Goal: Task Accomplishment & Management: Manage account settings

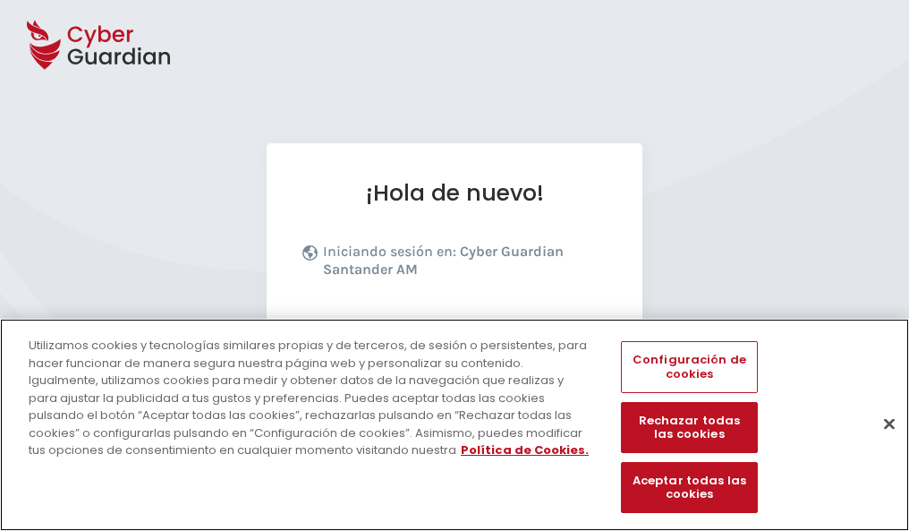
scroll to position [219, 0]
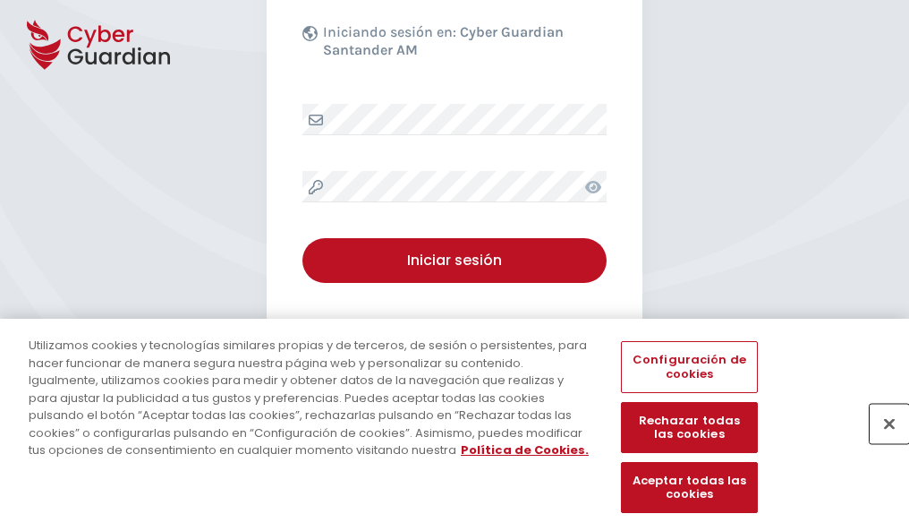
click at [881, 442] on button "Cerrar" at bounding box center [889, 423] width 39 height 39
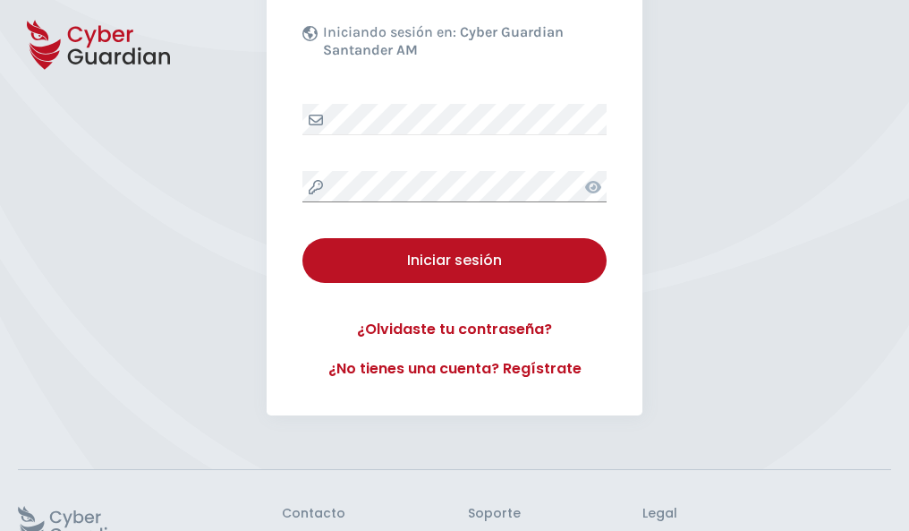
scroll to position [348, 0]
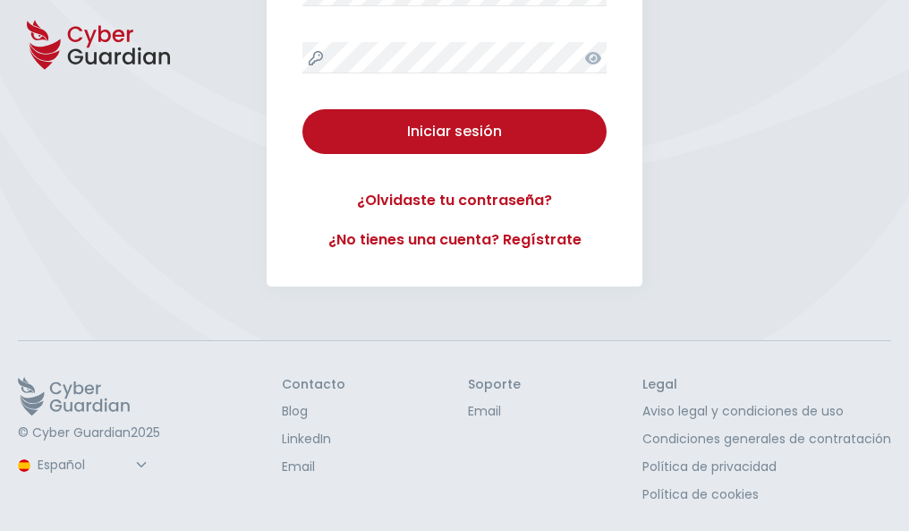
click at [303, 109] on button "Iniciar sesión" at bounding box center [455, 131] width 304 height 45
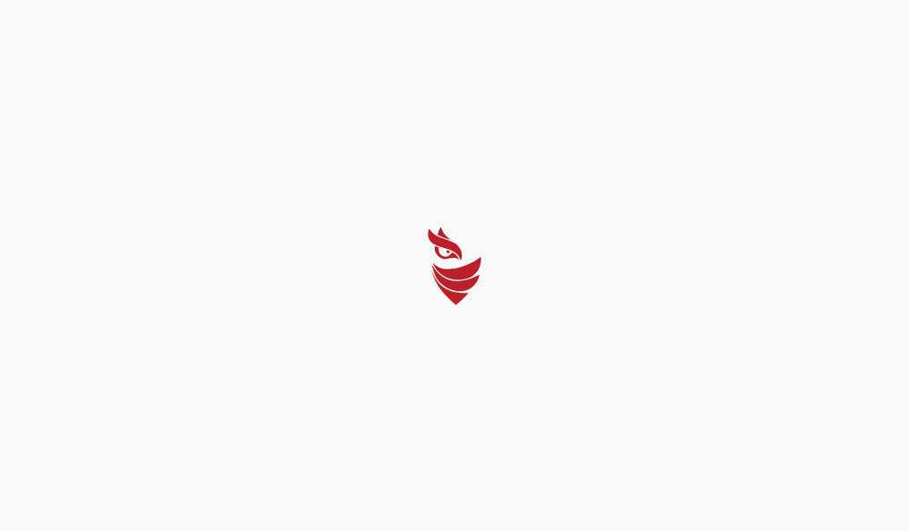
scroll to position [0, 0]
select select "Português (BR)"
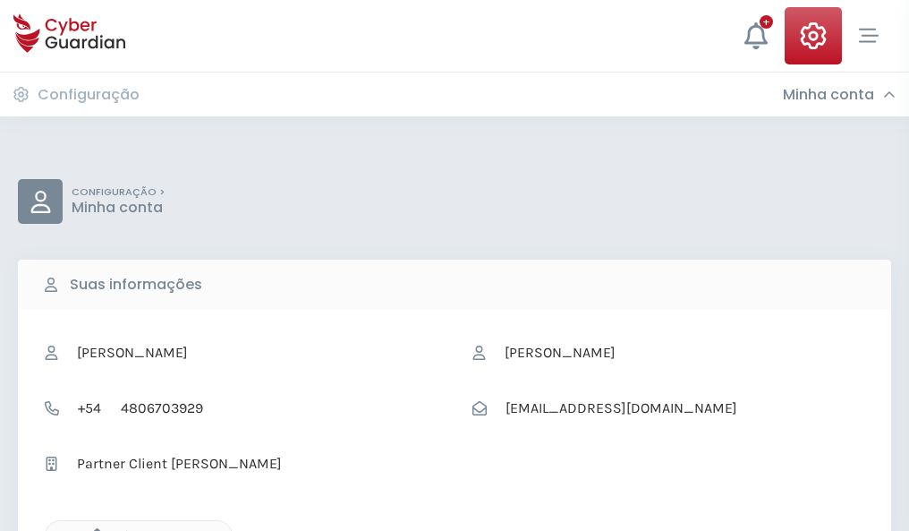
click at [92, 529] on icon "button" at bounding box center [92, 535] width 15 height 15
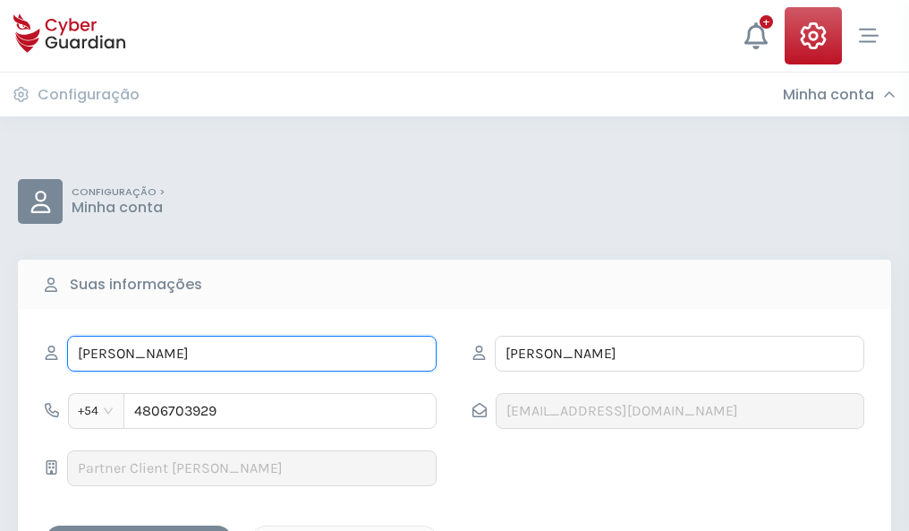
click at [252, 354] on input "VICENTE" at bounding box center [252, 354] width 370 height 36
type input "V"
type input "Rodolfo"
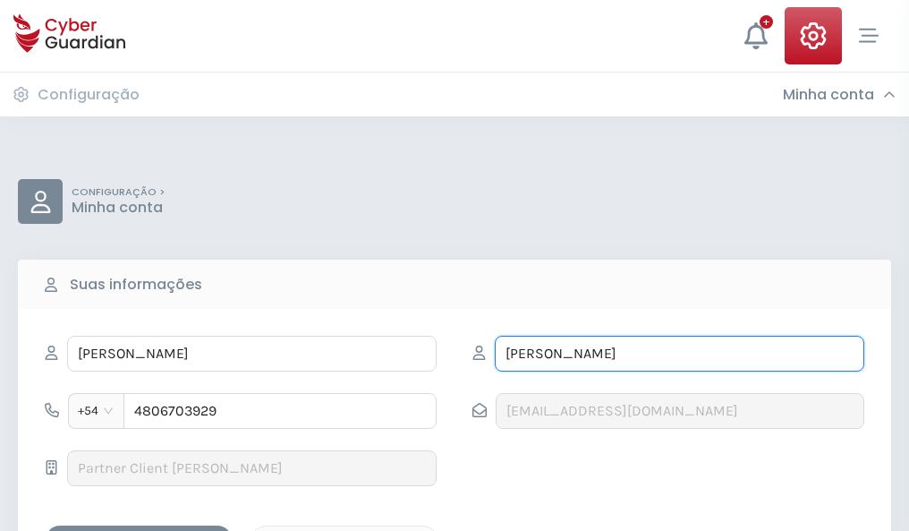
click at [679, 354] on input "TRUJILLO" at bounding box center [680, 354] width 370 height 36
type input "T"
type input "Villena"
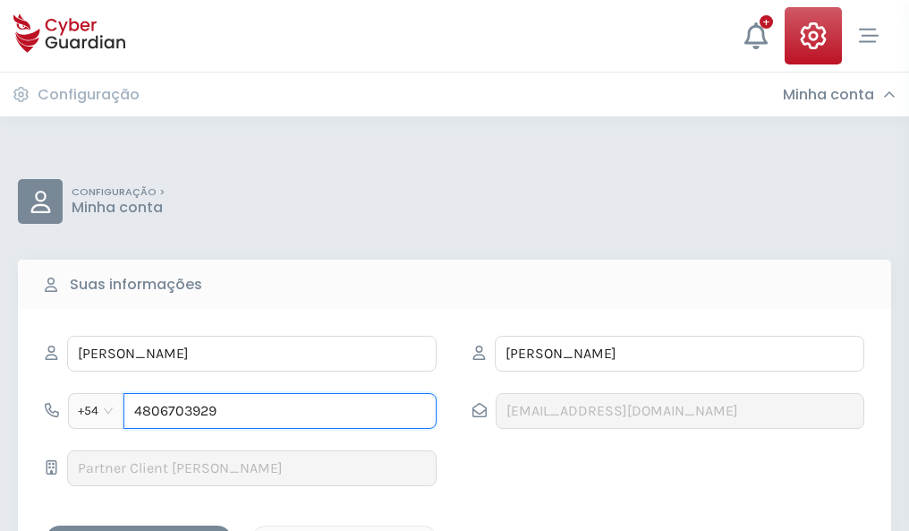
click at [280, 411] on input "4806703929" at bounding box center [280, 411] width 313 height 36
type input "4"
type input "4922895711"
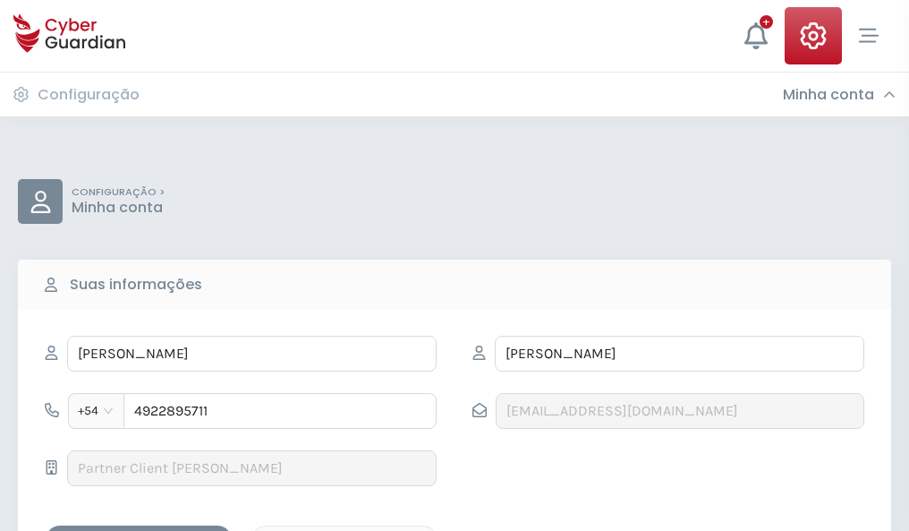
click at [139, 530] on div "Salvar alterações" at bounding box center [138, 541] width 161 height 22
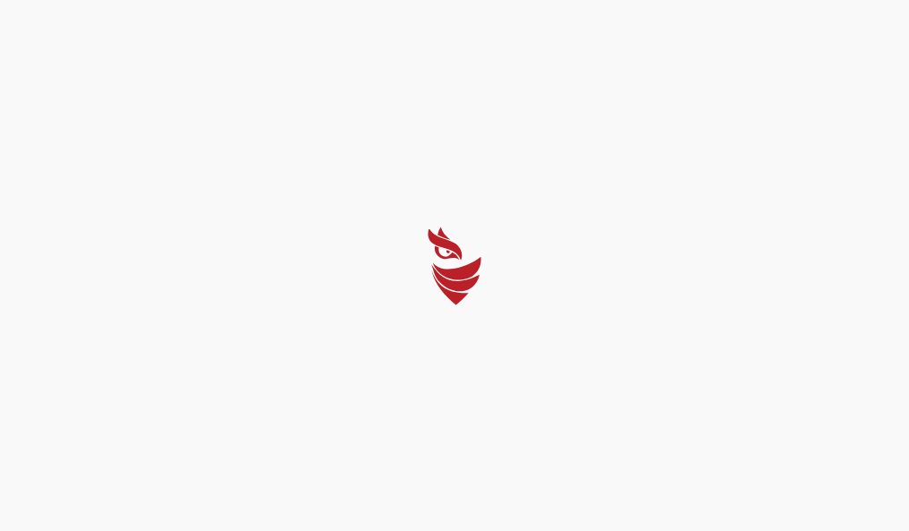
select select "Português (BR)"
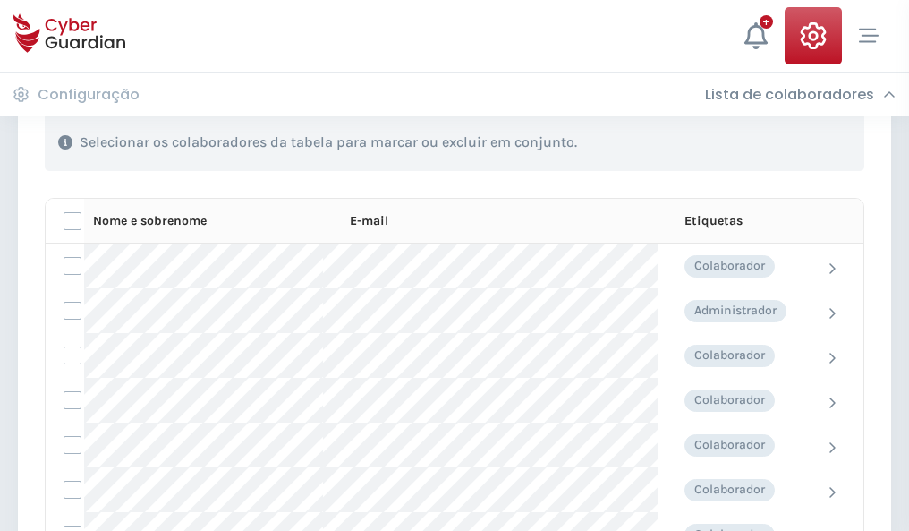
scroll to position [766, 0]
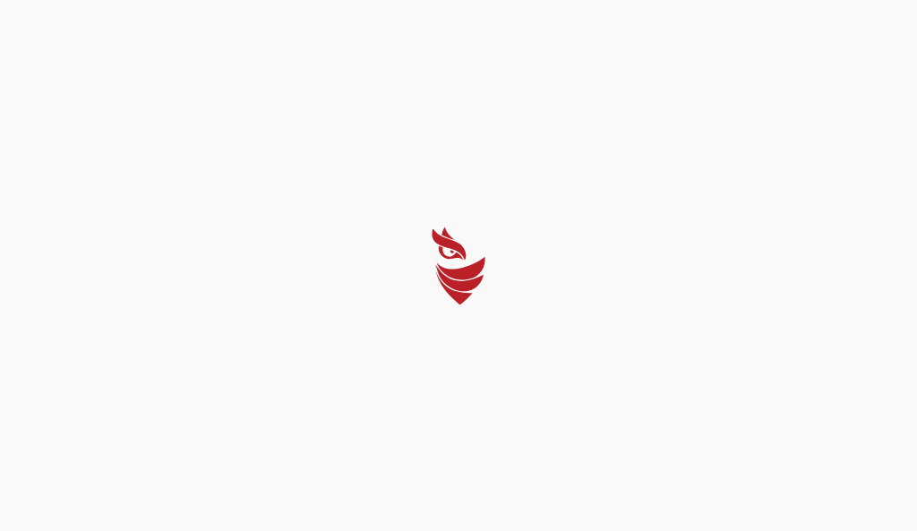
select select "Português (BR)"
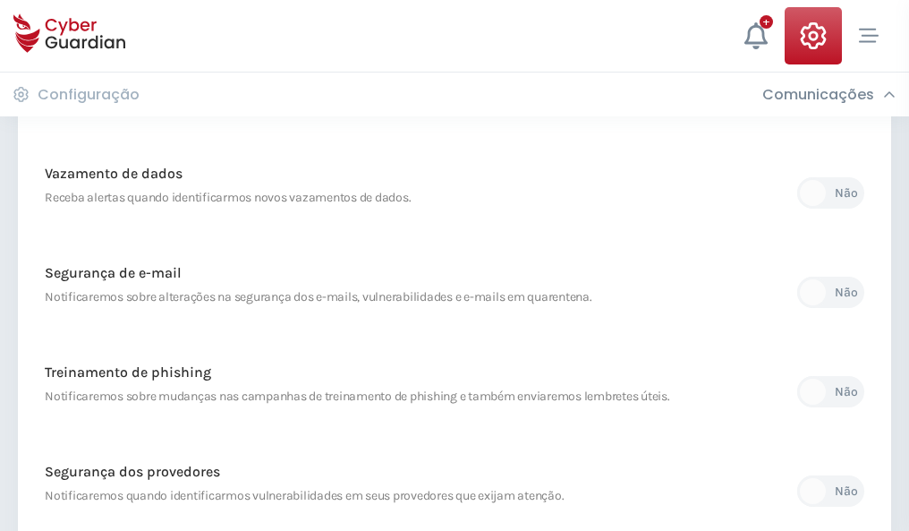
scroll to position [943, 0]
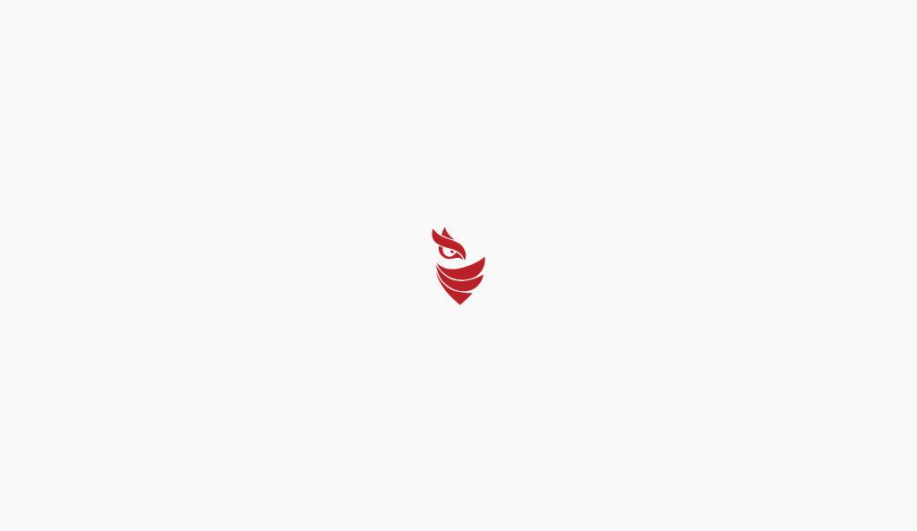
select select "Português (BR)"
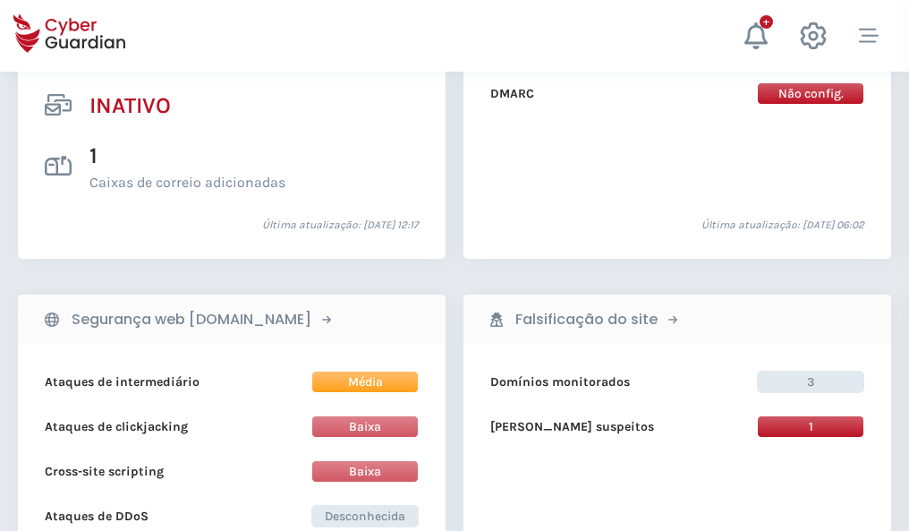
scroll to position [1774, 0]
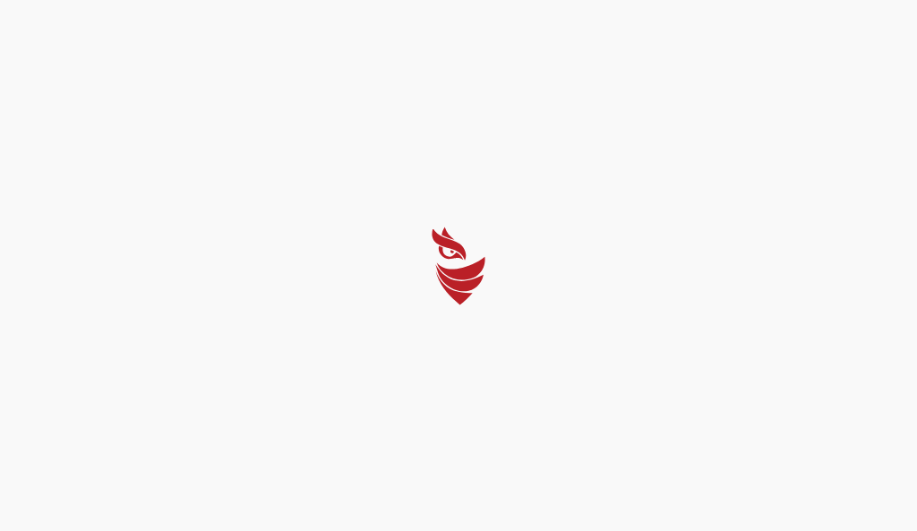
select select "Português (BR)"
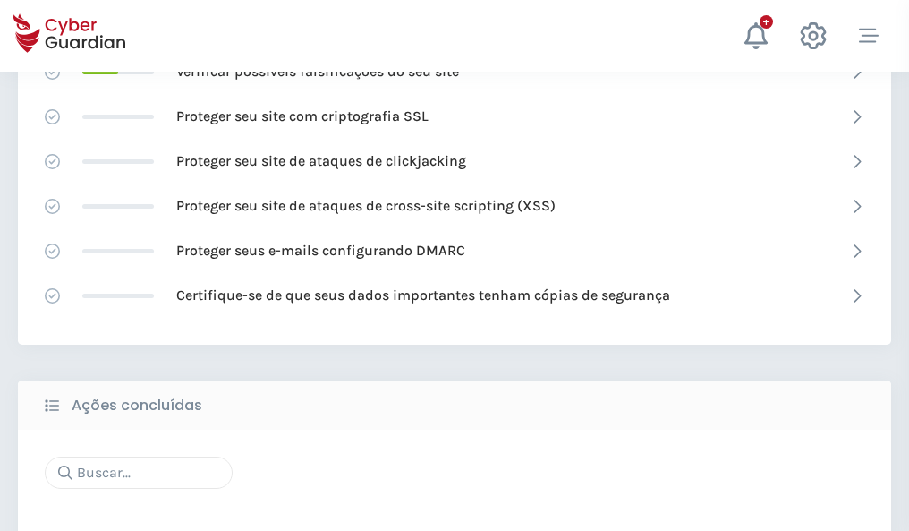
scroll to position [1192, 0]
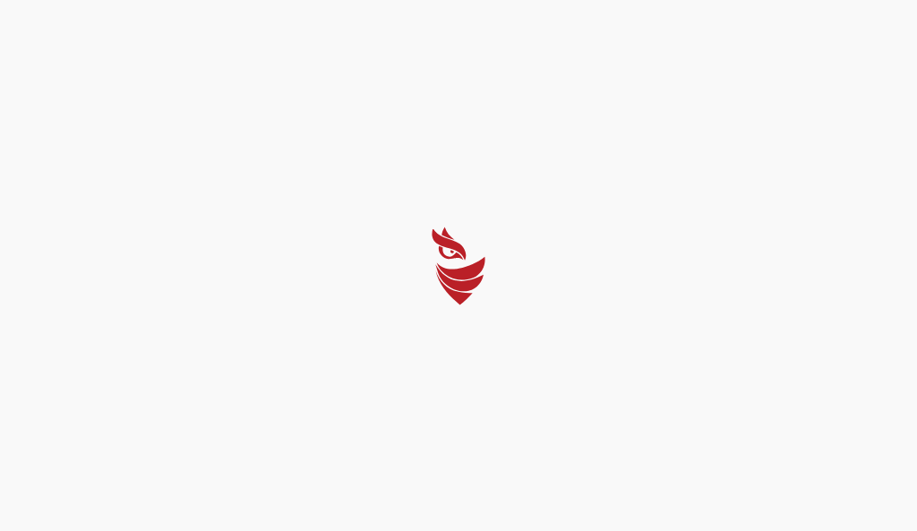
select select "Português (BR)"
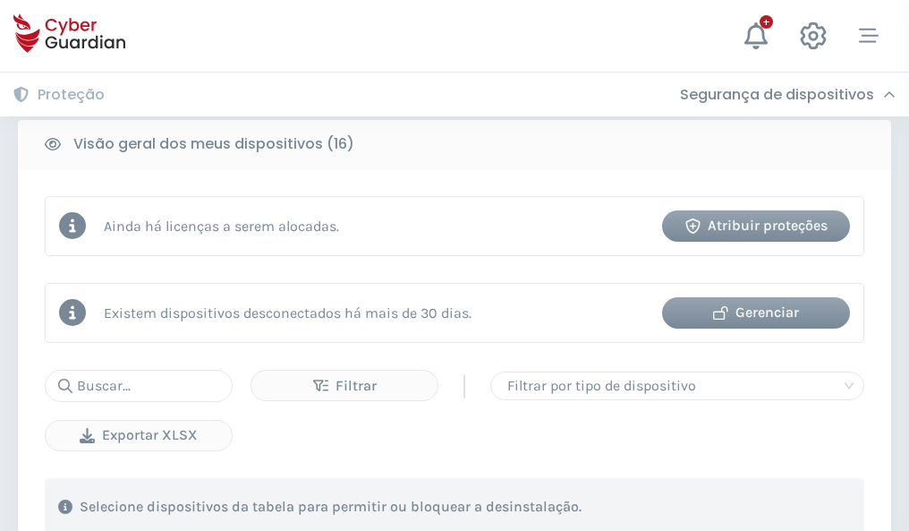
scroll to position [1668, 0]
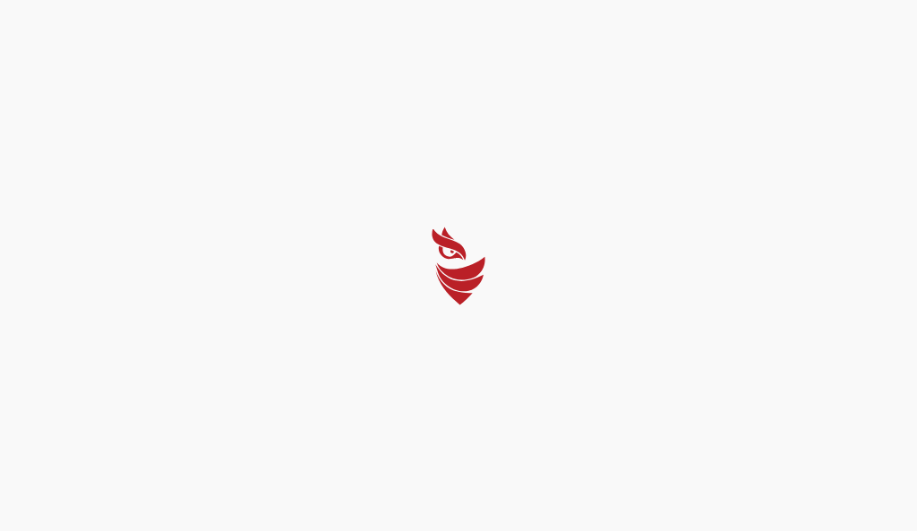
select select "Português (BR)"
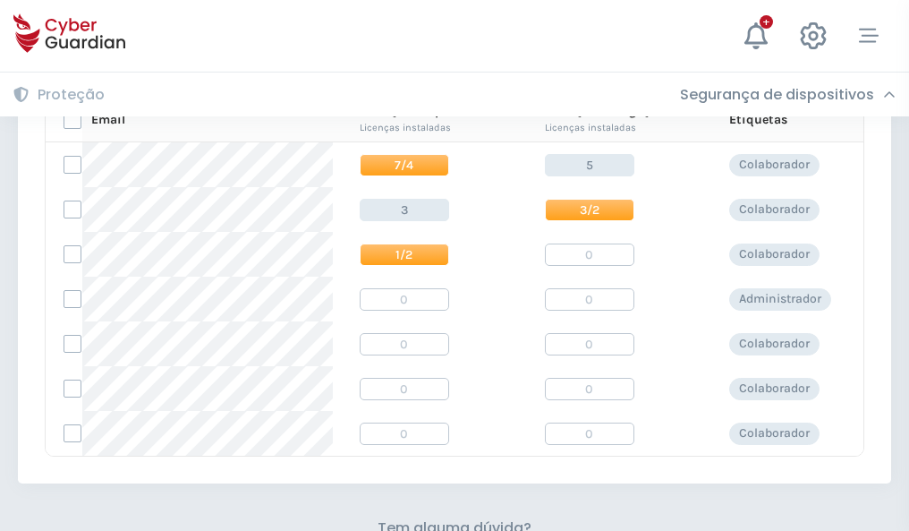
scroll to position [768, 0]
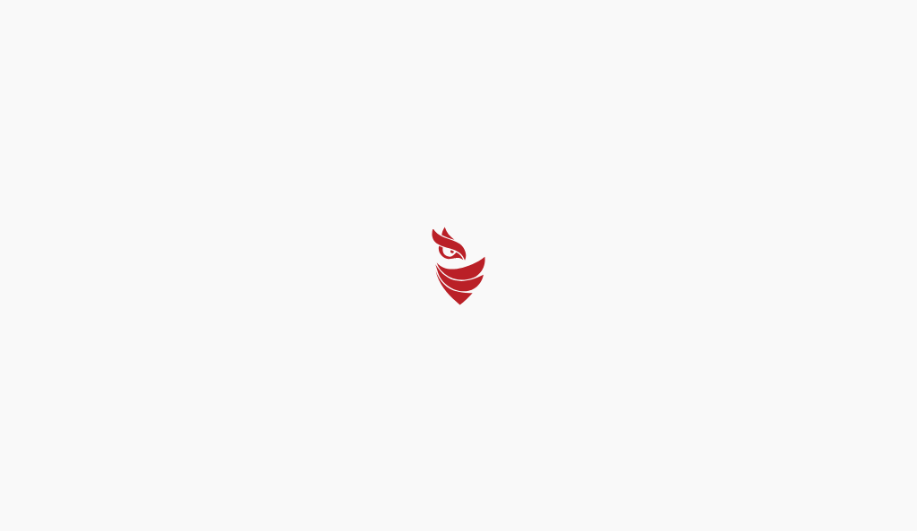
select select "Português (BR)"
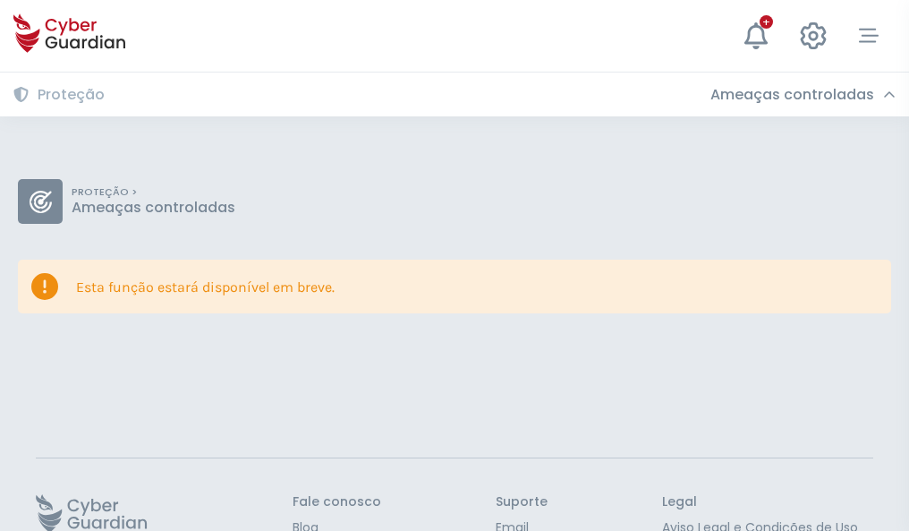
scroll to position [116, 0]
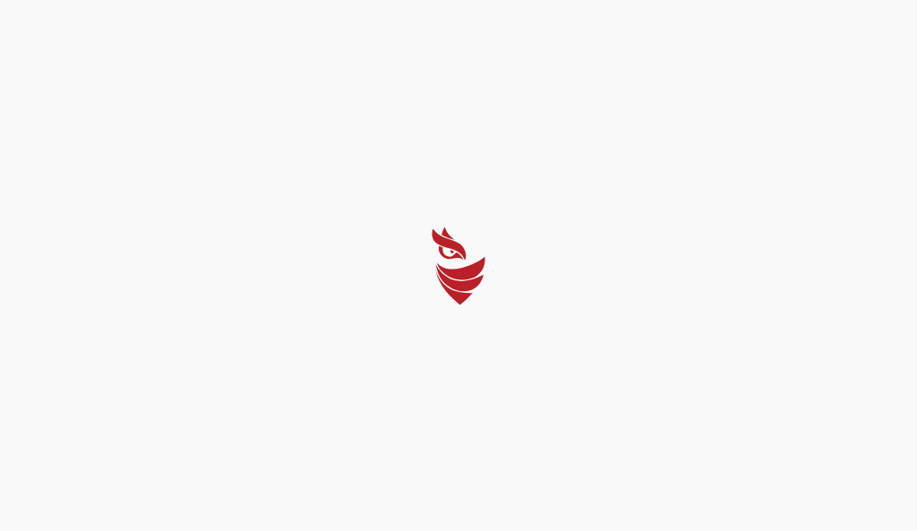
select select "Português (BR)"
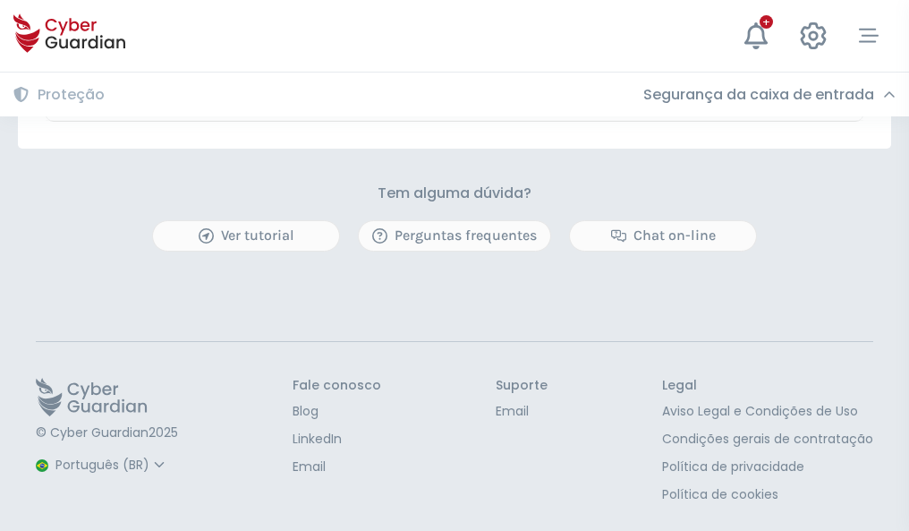
scroll to position [1052, 0]
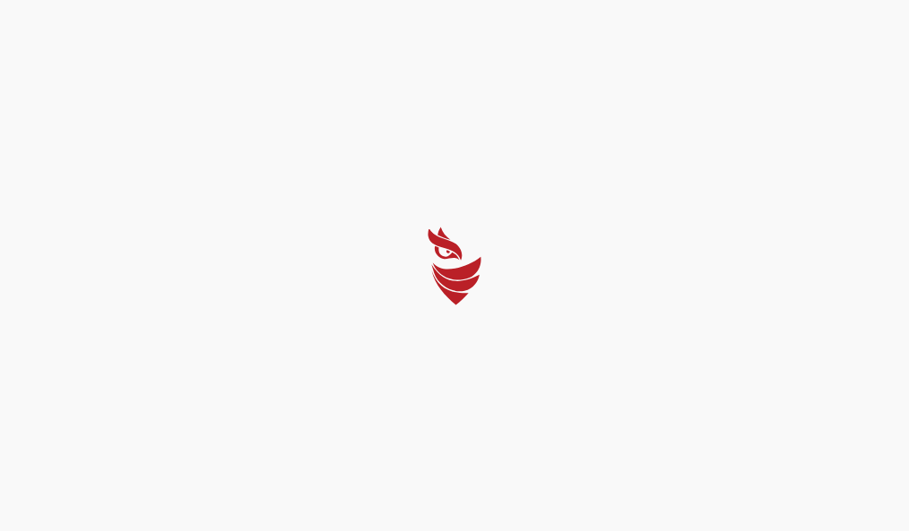
select select "Português (BR)"
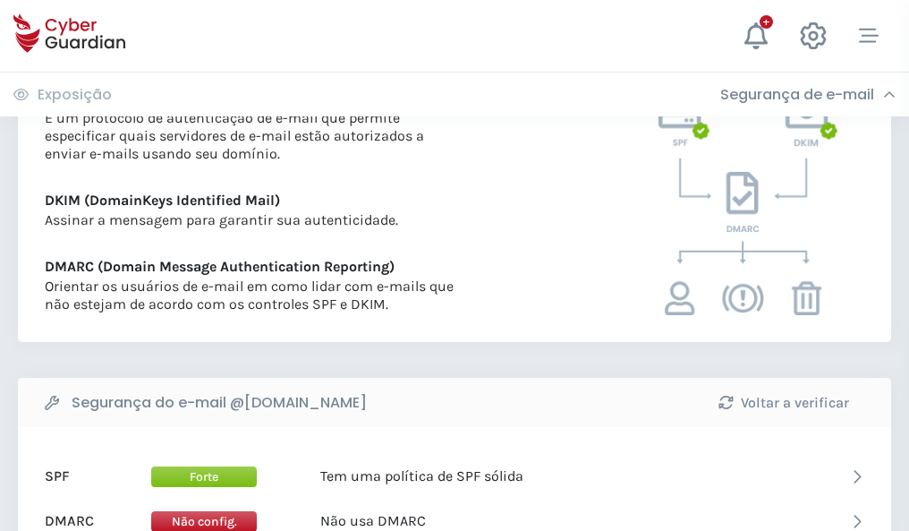
scroll to position [966, 0]
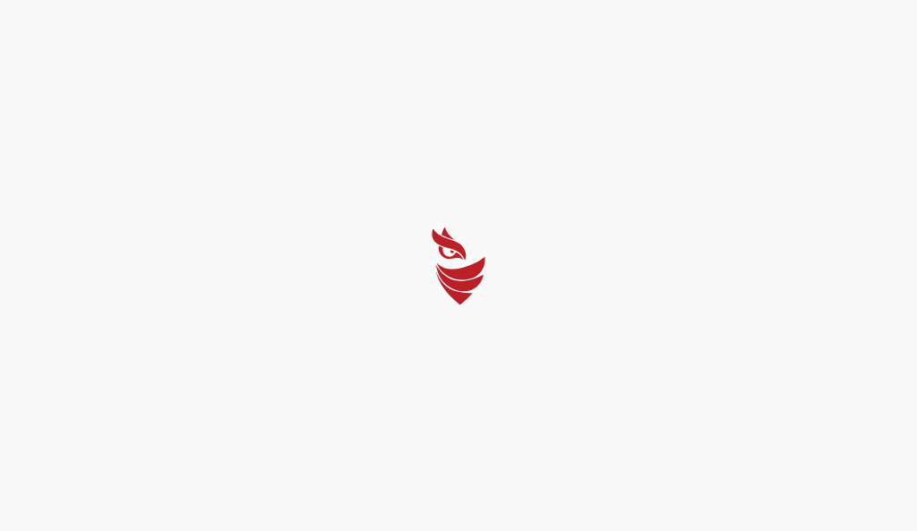
select select "Português (BR)"
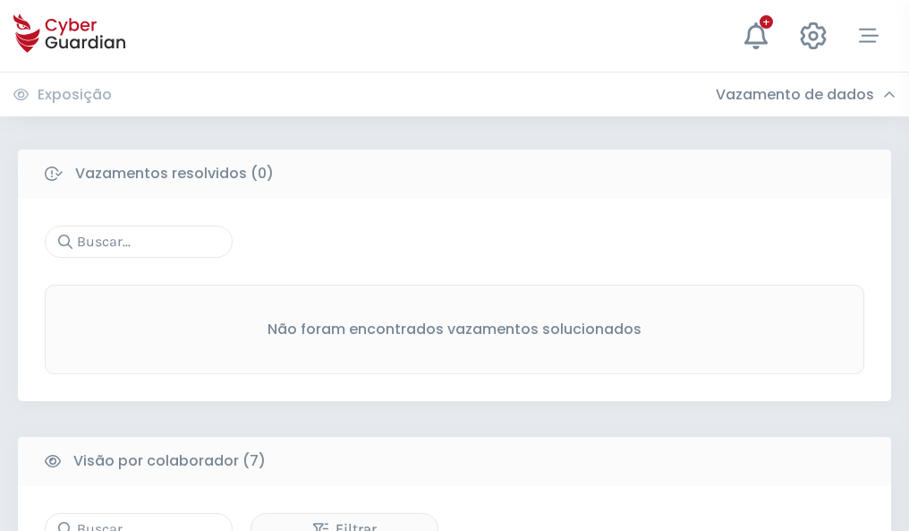
scroll to position [1480, 0]
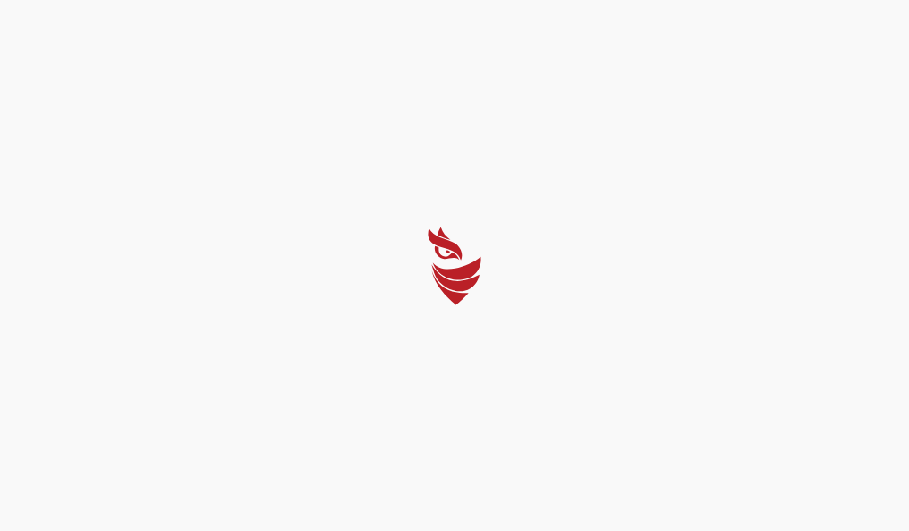
select select "Português (BR)"
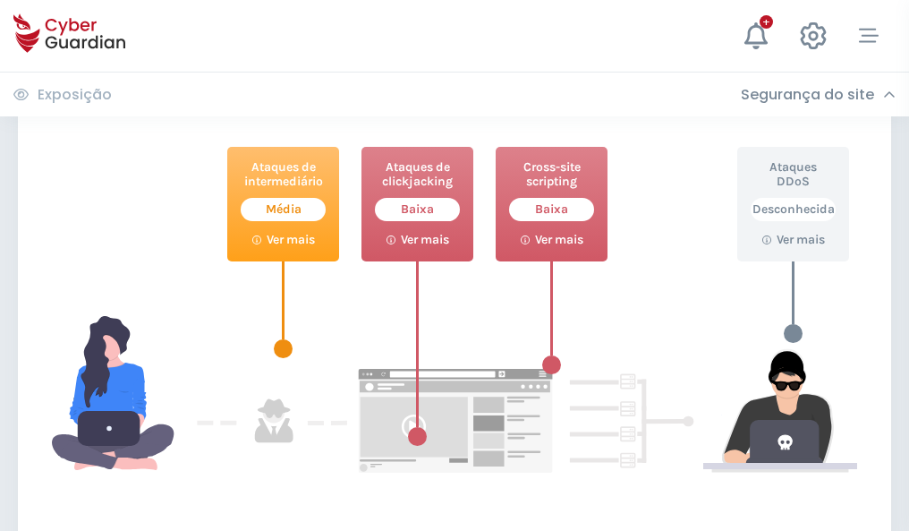
scroll to position [975, 0]
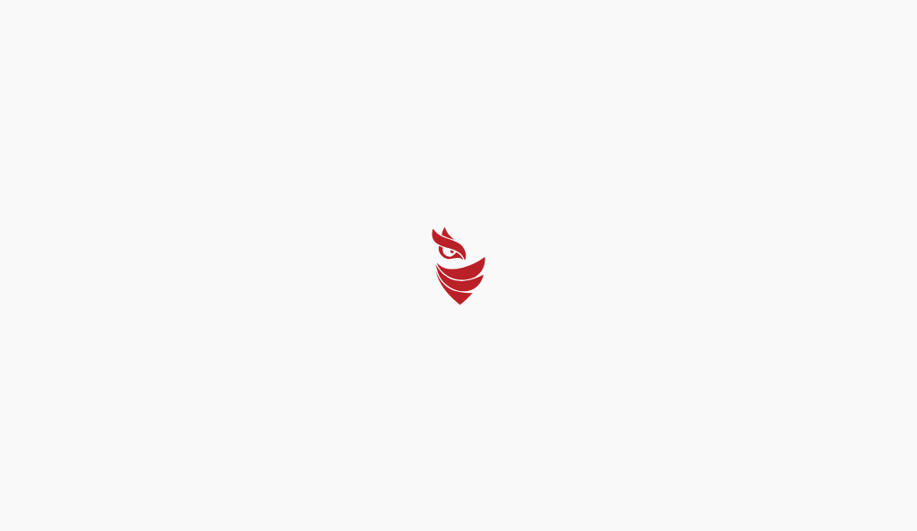
select select "Português (BR)"
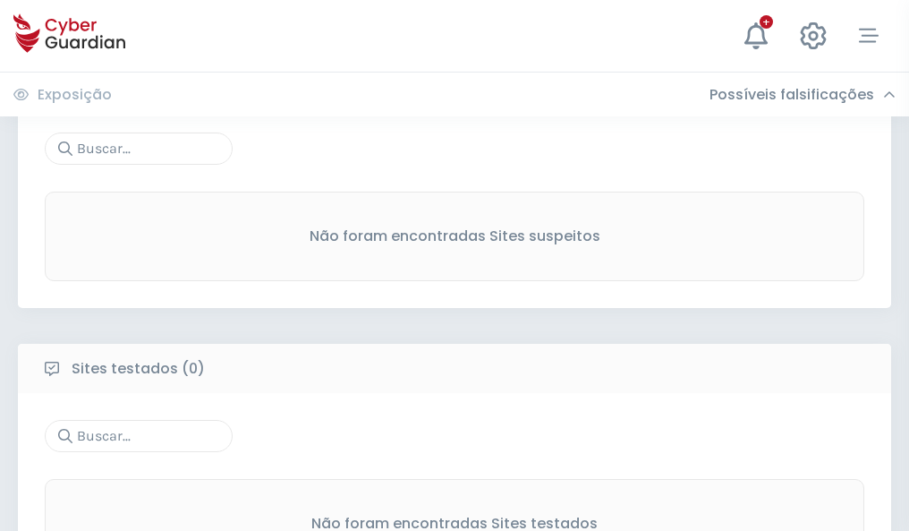
scroll to position [936, 0]
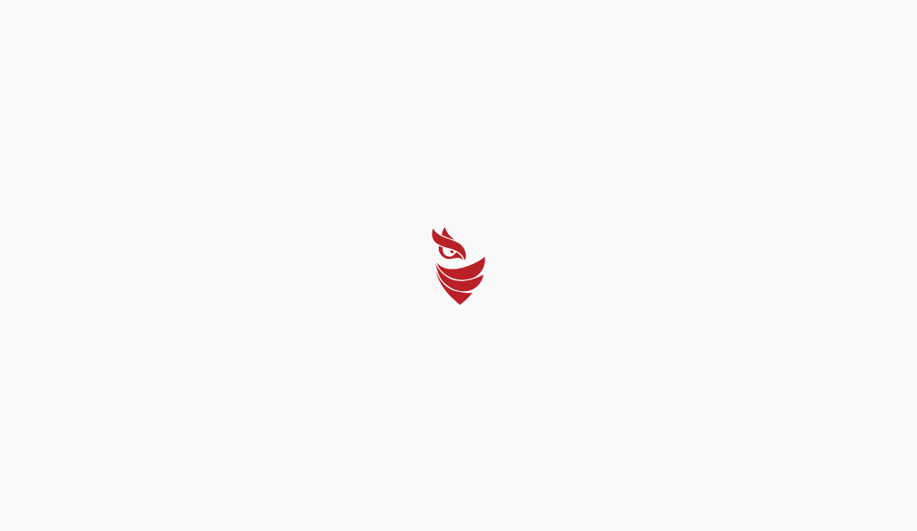
select select "Português (BR)"
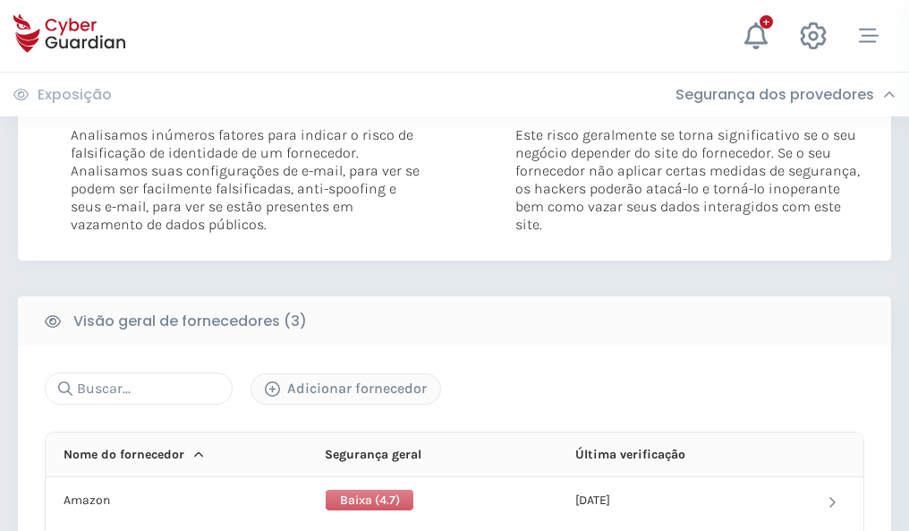
scroll to position [1002, 0]
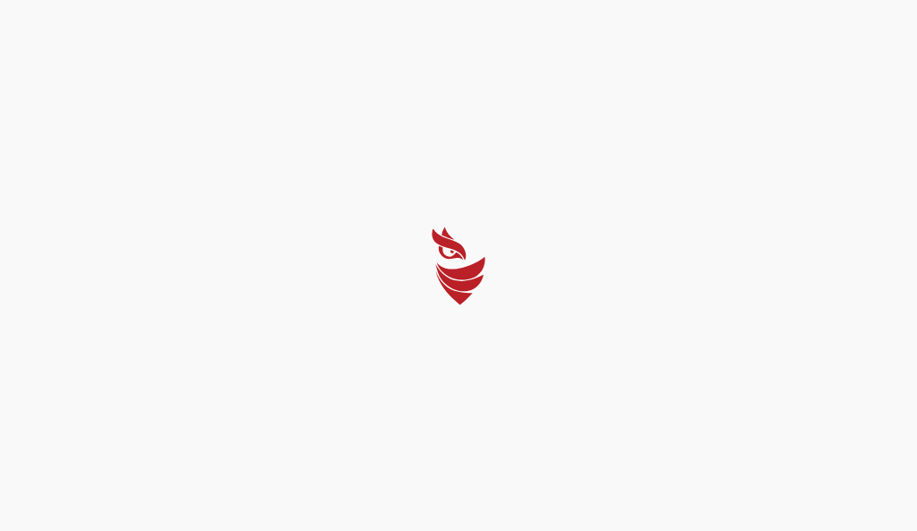
select select "Português (BR)"
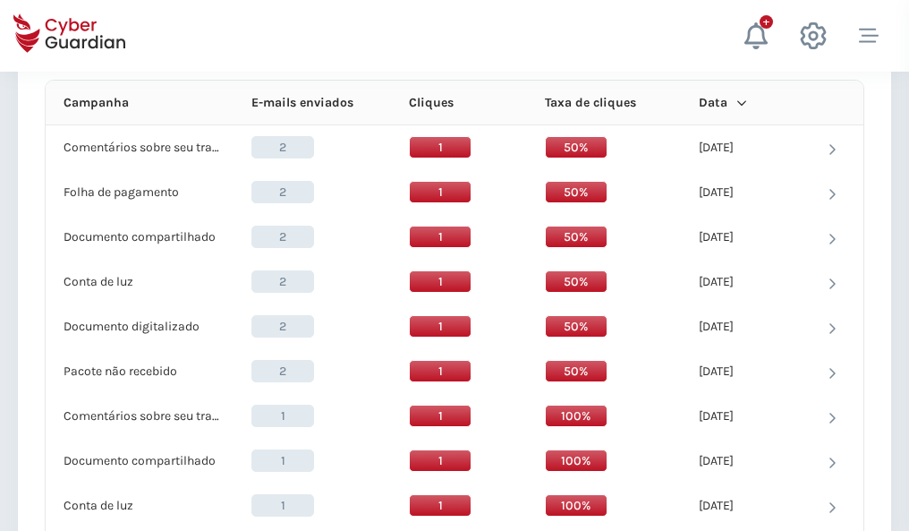
scroll to position [1605, 0]
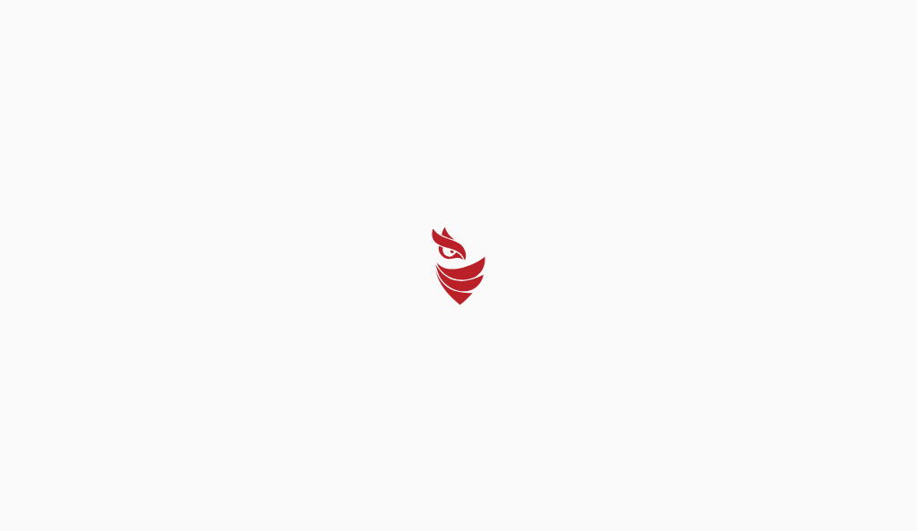
select select "Português (BR)"
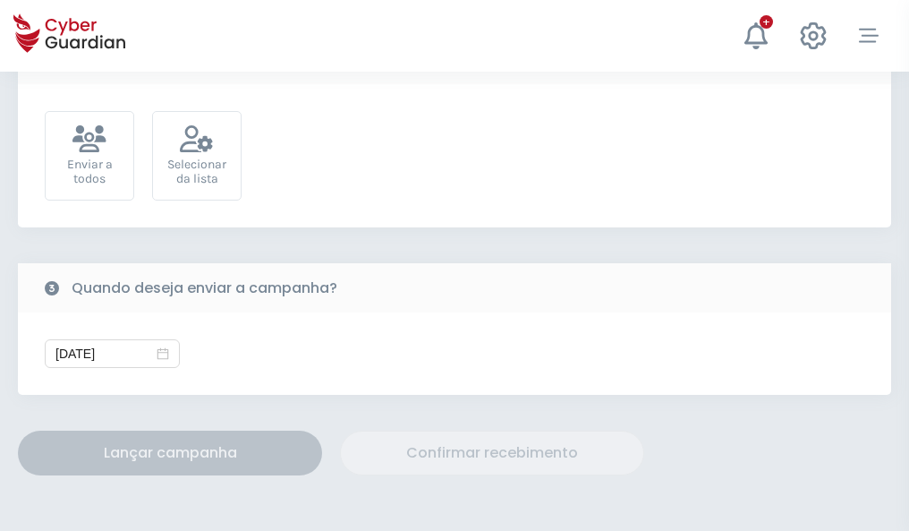
scroll to position [655, 0]
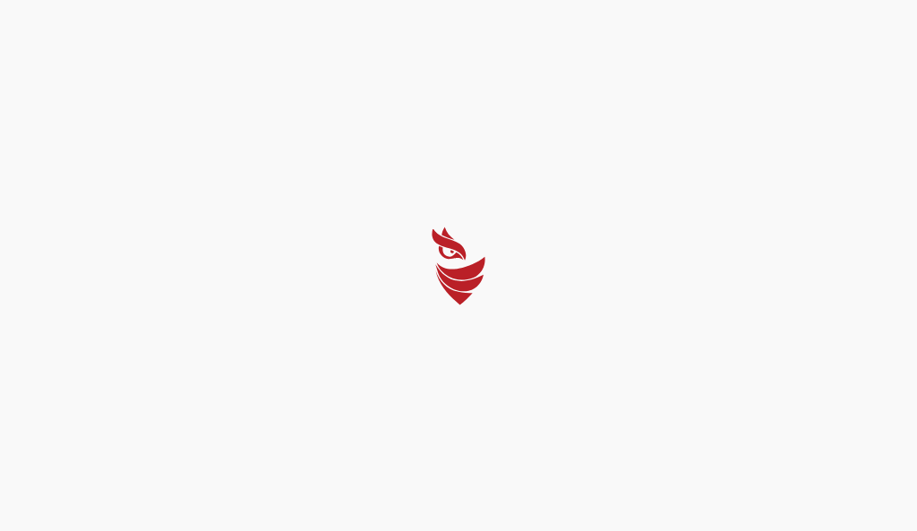
select select "Português (BR)"
